Goal: Answer question/provide support: Answer question/provide support

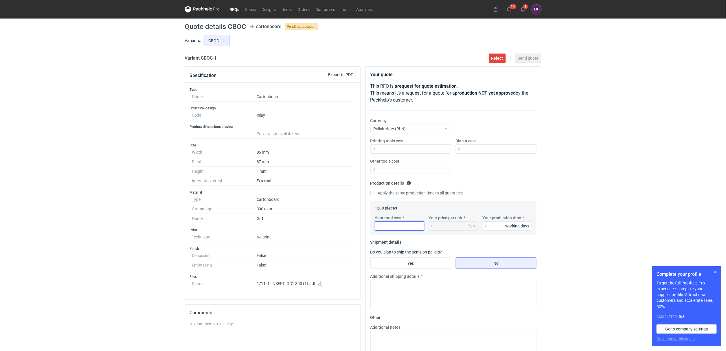
click at [386, 224] on input "Your total cost" at bounding box center [399, 225] width 49 height 9
type input "1080"
type input "0.9"
type input "1080"
click at [492, 225] on input "Your production time" at bounding box center [506, 225] width 49 height 9
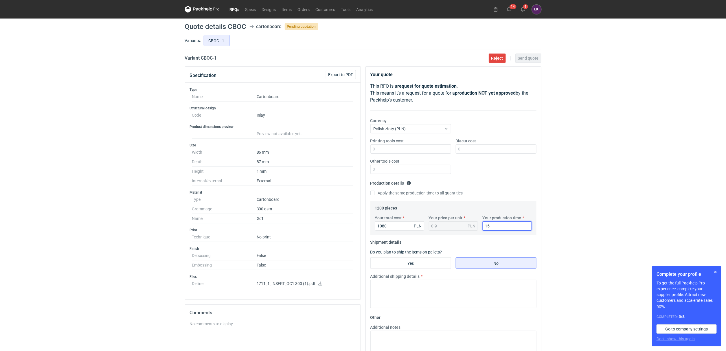
type input "15"
click at [566, 141] on div "RFQs Specs Designs Items Orders Customers Tools Analytics 14 4 ŁK [PERSON_NAME]…" at bounding box center [363, 175] width 726 height 351
click at [461, 145] on input "Diecut cost" at bounding box center [496, 148] width 81 height 9
type input "1050"
click at [427, 263] on input "Yes" at bounding box center [411, 262] width 80 height 11
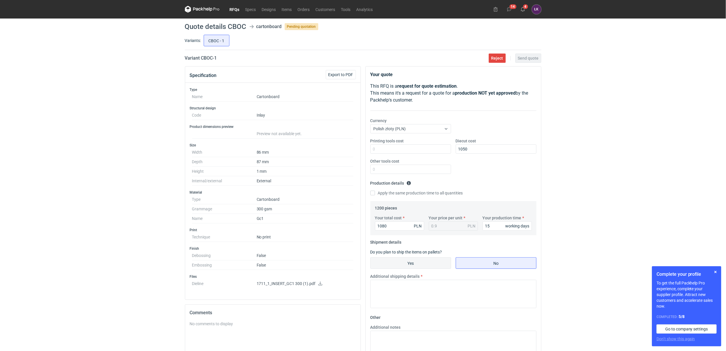
radio input "true"
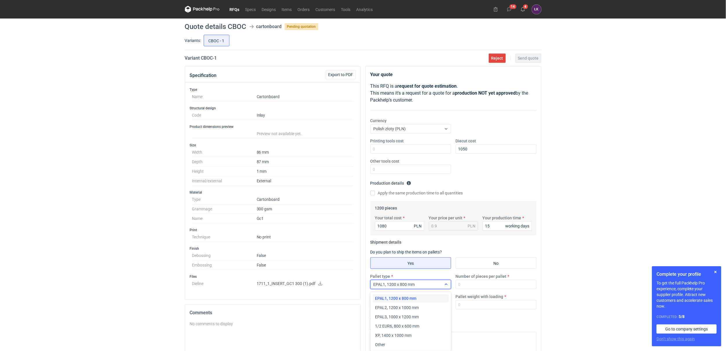
click at [419, 284] on div "EPAL1, 1200 x 800 mm" at bounding box center [406, 284] width 71 height 8
click at [400, 326] on span "1/2 EUR6, 800 x 600 mm" at bounding box center [397, 326] width 44 height 6
click at [477, 286] on input "Number of pieces per pallet" at bounding box center [496, 284] width 81 height 9
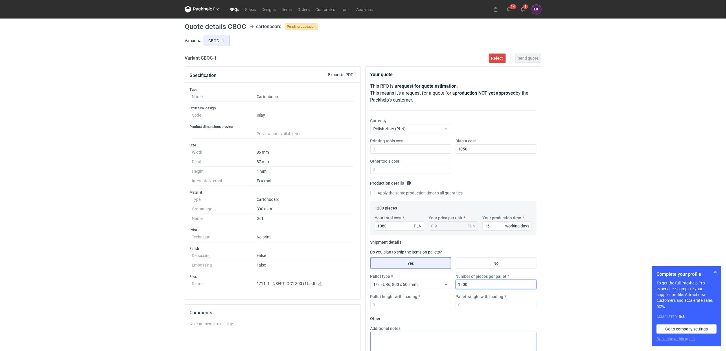
type input "1200"
click at [480, 268] on input "No" at bounding box center [496, 262] width 80 height 11
radio input "true"
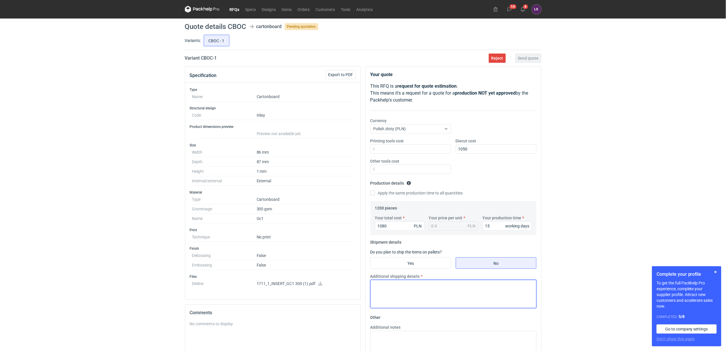
click at [434, 288] on textarea "Additional shipping details" at bounding box center [453, 294] width 166 height 28
type textarea "pakowanie w kartony; 4 x 400x300x305 - 4 x 9 kg"
click at [579, 182] on div "RFQs Specs Designs Items Orders Customers Tools Analytics 14 4 ŁK [PERSON_NAME]…" at bounding box center [363, 175] width 726 height 351
click at [533, 59] on span "Send quote" at bounding box center [528, 58] width 21 height 4
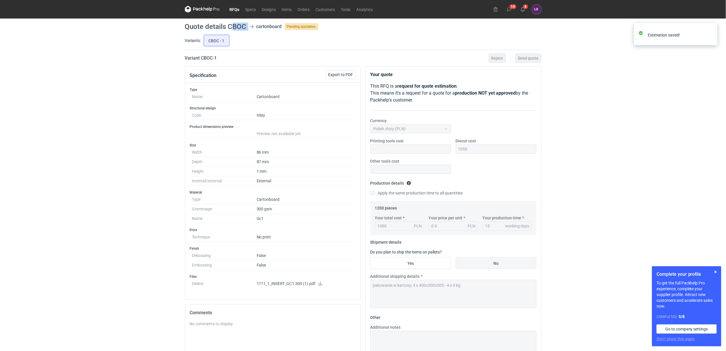
drag, startPoint x: 231, startPoint y: 27, endPoint x: 249, endPoint y: 27, distance: 18.5
click at [249, 27] on header "Quote details CBOC cartonboard Pending quotation" at bounding box center [363, 26] width 356 height 7
click at [233, 27] on h1 "Quote details CBOC" at bounding box center [216, 26] width 62 height 7
drag, startPoint x: 229, startPoint y: 26, endPoint x: 246, endPoint y: 26, distance: 16.2
click at [246, 26] on h1 "Quote details CBOC" at bounding box center [216, 26] width 62 height 7
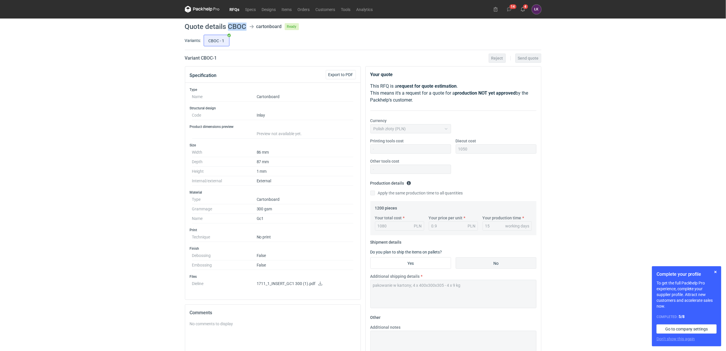
copy h1 "CBOC"
click at [117, 95] on div "RFQs Specs Designs Items Orders Customers Tools Analytics 14 4 ŁK [PERSON_NAME]…" at bounding box center [363, 175] width 726 height 351
click at [526, 10] on button "4" at bounding box center [522, 9] width 9 height 9
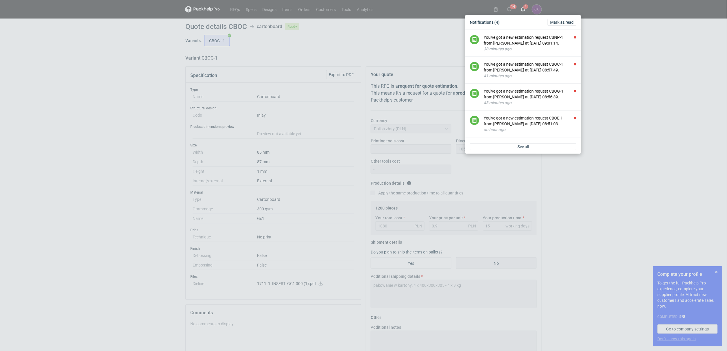
click at [111, 204] on div "Notifications (4) [PERSON_NAME] as read You've got a new estimation request CBN…" at bounding box center [363, 175] width 727 height 351
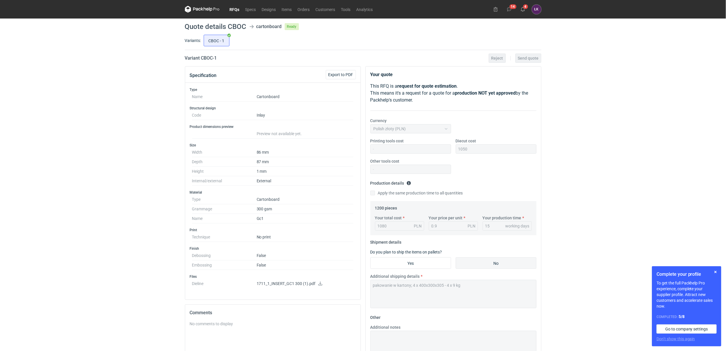
click at [235, 9] on link "RFQs" at bounding box center [235, 9] width 16 height 7
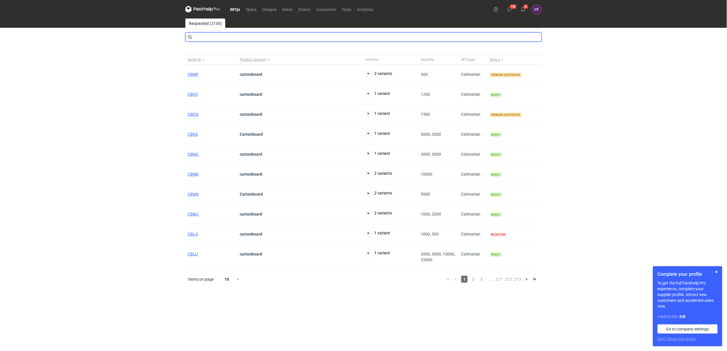
click at [216, 34] on input "text" at bounding box center [363, 36] width 356 height 9
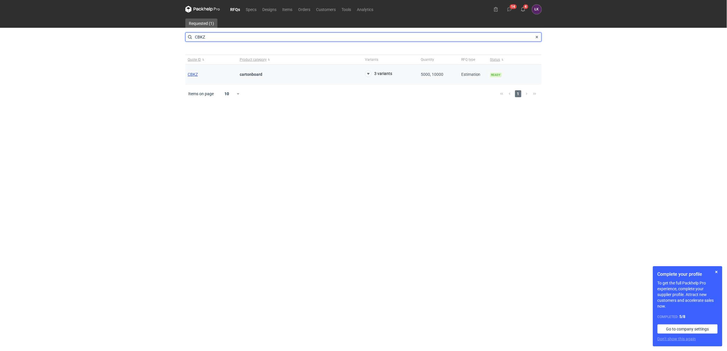
type input "CBKZ"
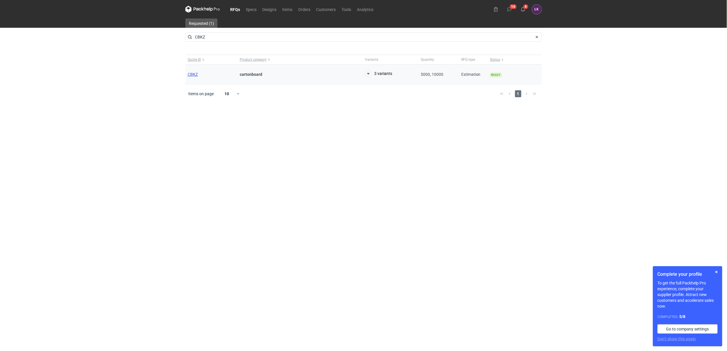
click at [191, 74] on span "CBKZ" at bounding box center [193, 74] width 10 height 5
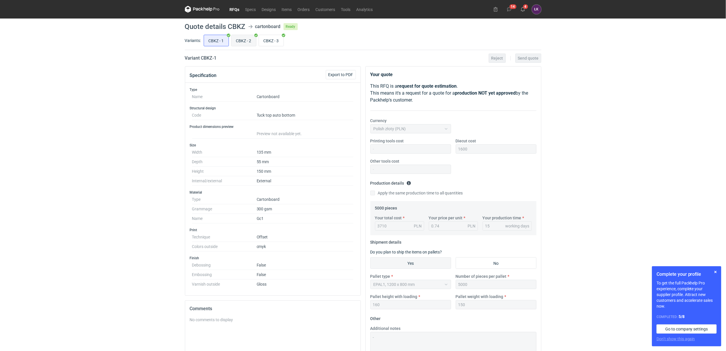
click at [248, 39] on input "CBKZ - 2" at bounding box center [243, 40] width 25 height 11
radio input "true"
click at [272, 40] on input "CBKZ - 3" at bounding box center [271, 40] width 25 height 11
radio input "true"
click at [220, 40] on input "CBKZ - 1" at bounding box center [216, 40] width 25 height 11
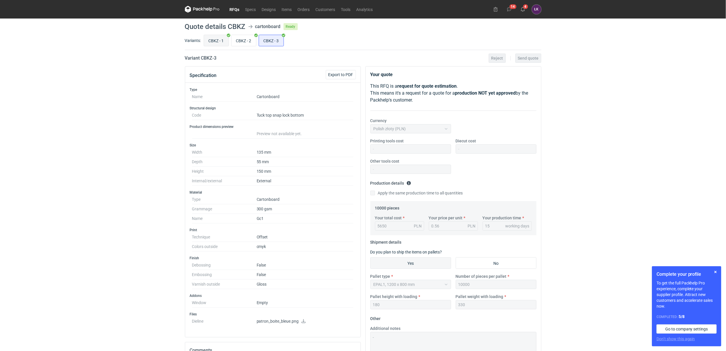
radio input "true"
click at [236, 37] on input "CBKZ - 2" at bounding box center [243, 40] width 25 height 11
radio input "true"
click at [266, 40] on input "CBKZ - 3" at bounding box center [271, 40] width 25 height 11
radio input "true"
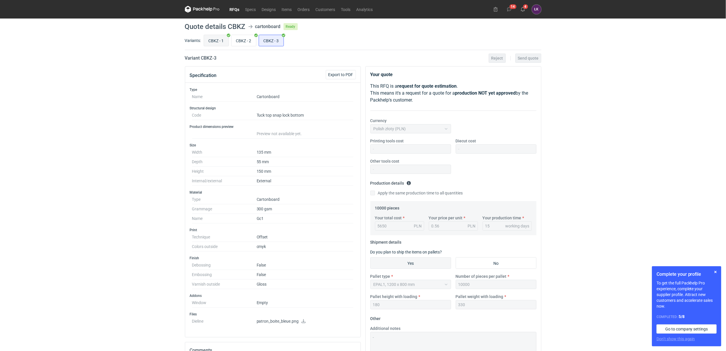
drag, startPoint x: 215, startPoint y: 42, endPoint x: 228, endPoint y: 40, distance: 13.2
click at [215, 42] on input "CBKZ - 1" at bounding box center [216, 40] width 25 height 11
radio input "true"
click at [275, 43] on input "CBKZ - 3" at bounding box center [271, 40] width 25 height 11
radio input "true"
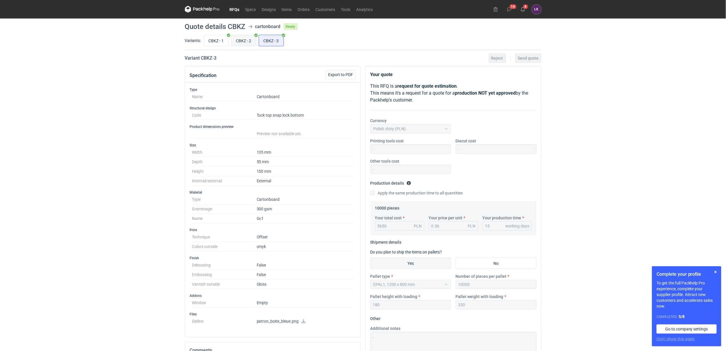
click at [244, 45] on input "CBKZ - 2" at bounding box center [243, 40] width 25 height 11
radio input "true"
click at [213, 42] on input "CBKZ - 1" at bounding box center [216, 40] width 25 height 11
radio input "true"
click at [276, 40] on input "CBKZ - 3" at bounding box center [271, 40] width 25 height 11
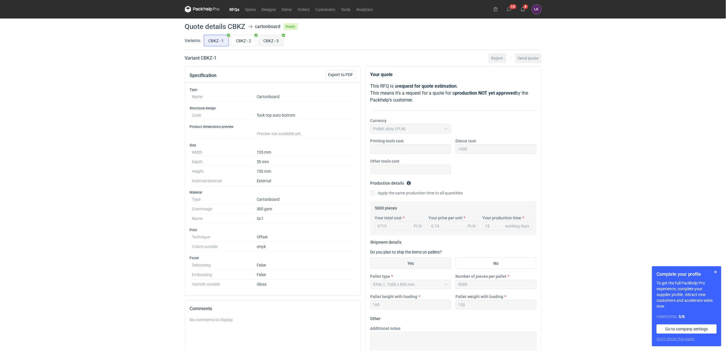
radio input "true"
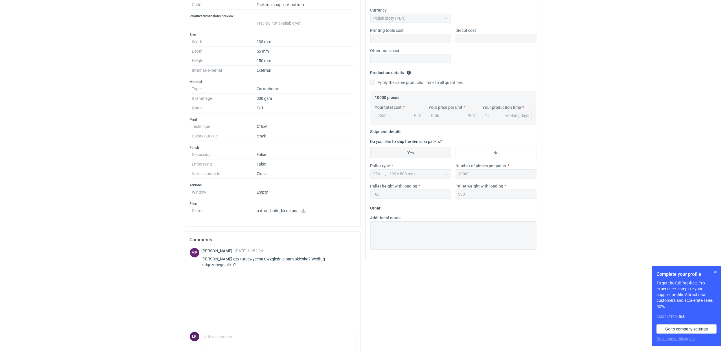
scroll to position [132, 0]
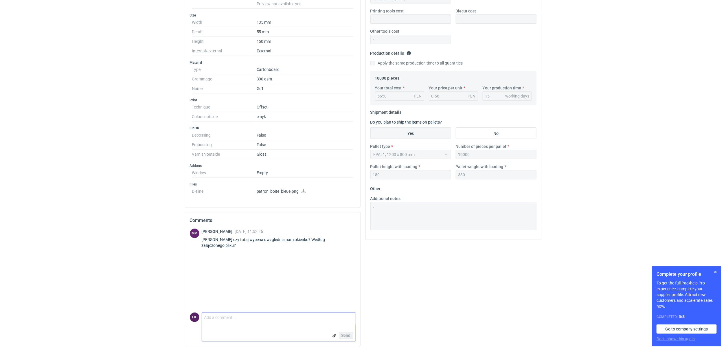
click at [218, 318] on textarea "Comment message" at bounding box center [279, 319] width 154 height 12
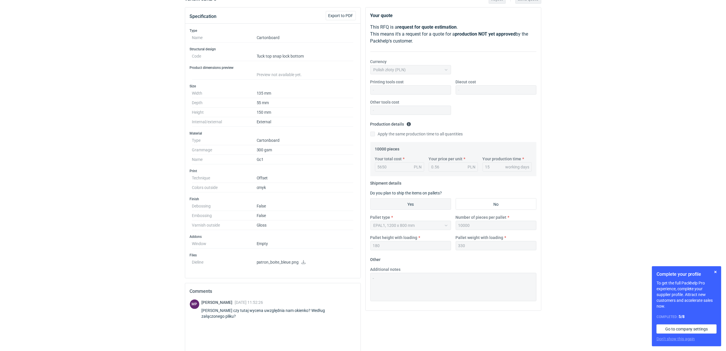
scroll to position [0, 0]
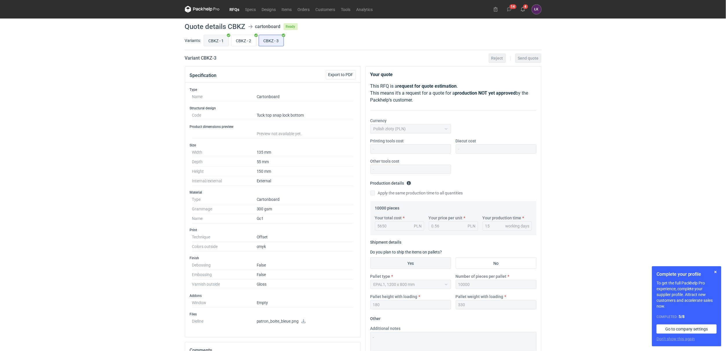
type textarea "[PERSON_NAME], tak, będzie wysztancowane okienko, ale nie wklejane. teraz patrz…"
click at [219, 36] on input "CBKZ - 1" at bounding box center [216, 40] width 25 height 11
radio input "true"
click at [278, 38] on input "CBKZ - 3" at bounding box center [271, 40] width 25 height 11
radio input "true"
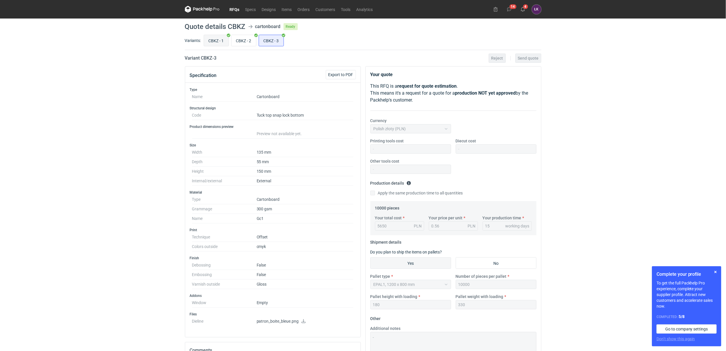
click at [220, 39] on input "CBKZ - 1" at bounding box center [216, 40] width 25 height 11
radio input "true"
click at [274, 38] on input "CBKZ - 3" at bounding box center [271, 40] width 25 height 11
radio input "true"
click at [210, 38] on input "CBKZ - 1" at bounding box center [216, 40] width 25 height 11
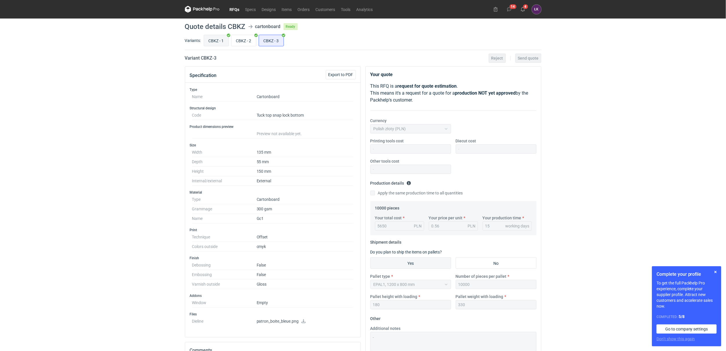
radio input "true"
click at [269, 40] on input "CBKZ - 3" at bounding box center [271, 40] width 25 height 11
radio input "true"
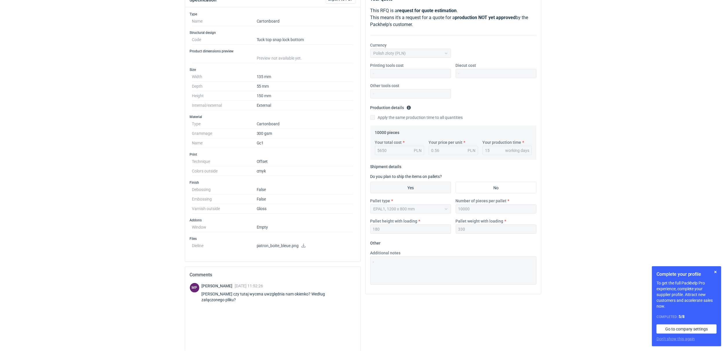
scroll to position [132, 0]
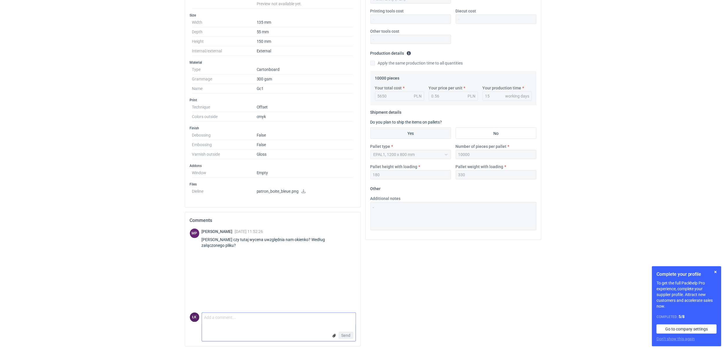
click at [210, 319] on textarea "Comment message" at bounding box center [279, 319] width 154 height 12
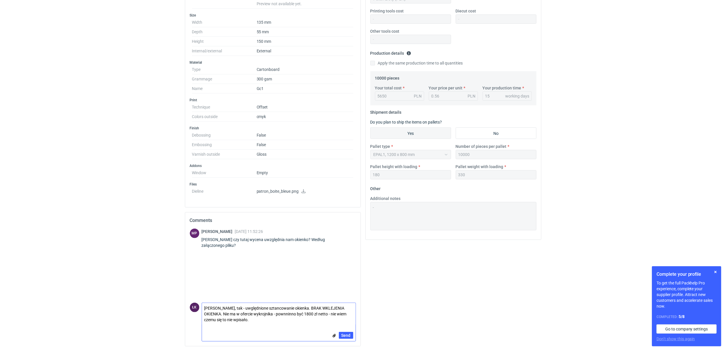
drag, startPoint x: 269, startPoint y: 322, endPoint x: 191, endPoint y: 309, distance: 79.5
click at [191, 309] on div "ŁK Comment message [PERSON_NAME], tak - uwględnione sztancowanie okienka. BRAK …" at bounding box center [273, 322] width 166 height 39
type textarea "[PERSON_NAME], tak - uwględnione sztancowanie okienka. BRAK WKLEJENIA OKIENKA. …"
click at [150, 150] on div "RFQs Specs Designs Items Orders Customers Tools Analytics 14 4 ŁK [PERSON_NAME]…" at bounding box center [363, 45] width 726 height 351
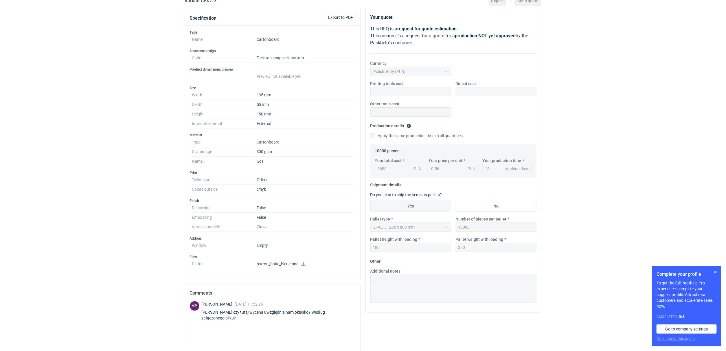
scroll to position [0, 0]
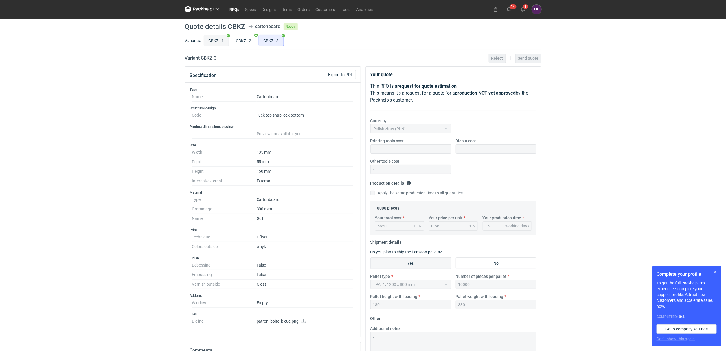
click at [213, 41] on input "CBKZ - 1" at bounding box center [216, 40] width 25 height 11
radio input "true"
click at [277, 44] on input "CBKZ - 3" at bounding box center [271, 40] width 25 height 11
radio input "true"
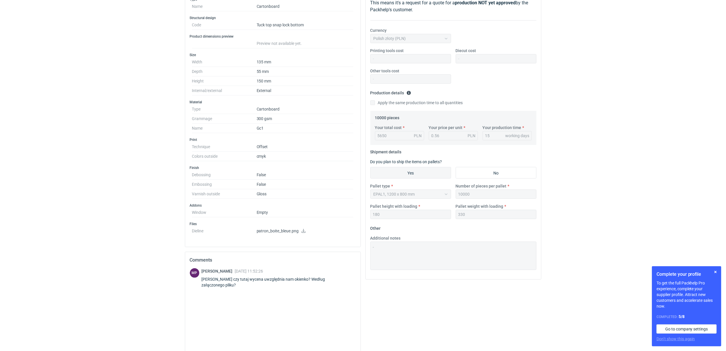
scroll to position [132, 0]
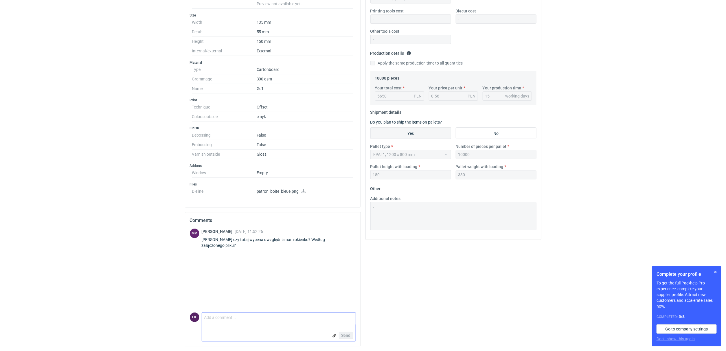
click at [220, 322] on textarea "Comment message" at bounding box center [279, 319] width 154 height 12
paste textarea "[PERSON_NAME], tak - uwględnione sztancowanie okienka. BRAK WKLEJENIA OKIENKA. …"
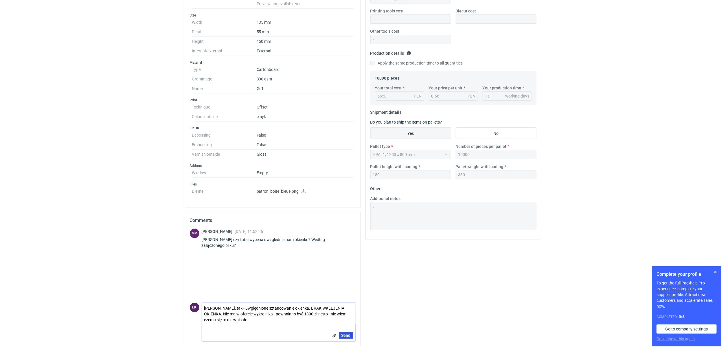
type textarea "[PERSON_NAME], tak - uwględnione sztancowanie okienka. BRAK WKLEJENIA OKIENKA. …"
click at [348, 336] on span "Send" at bounding box center [345, 335] width 9 height 4
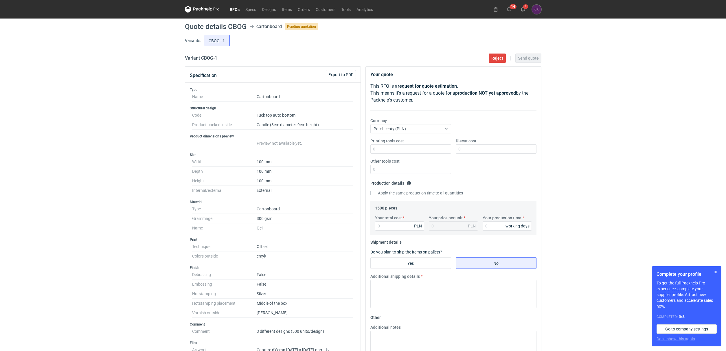
scroll to position [43, 0]
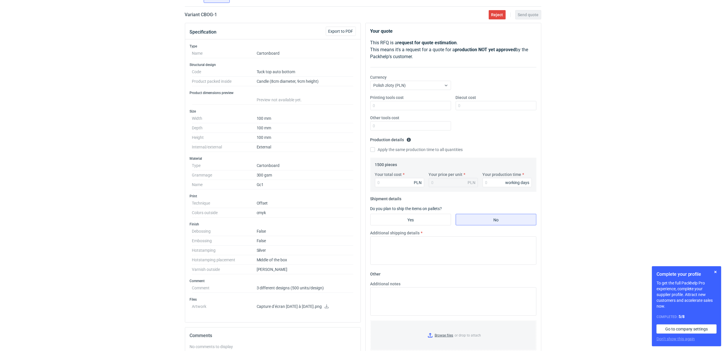
click at [592, 235] on div "RFQs Specs Designs Items Orders Customers Tools Analytics 14 4 ŁK Łukasz Kowals…" at bounding box center [363, 132] width 726 height 351
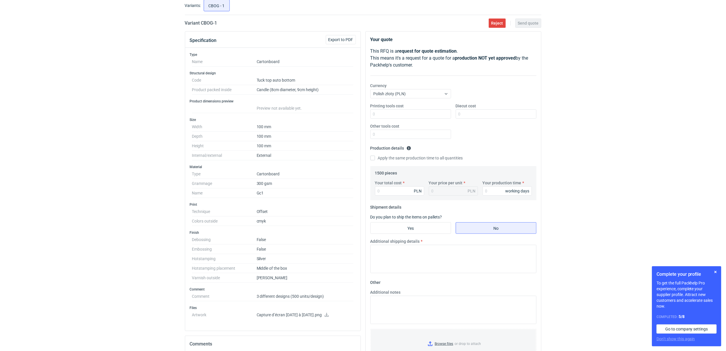
scroll to position [30, 0]
